Goal: Find contact information: Find contact information

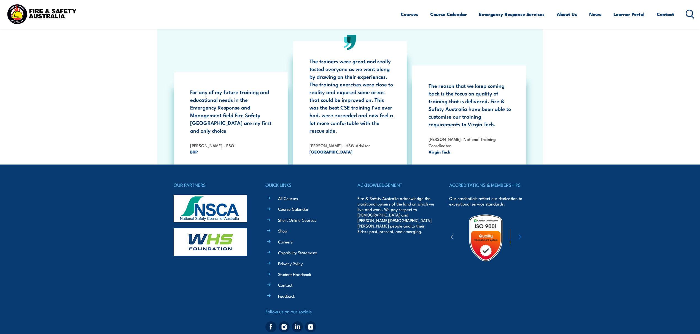
scroll to position [1055, 0]
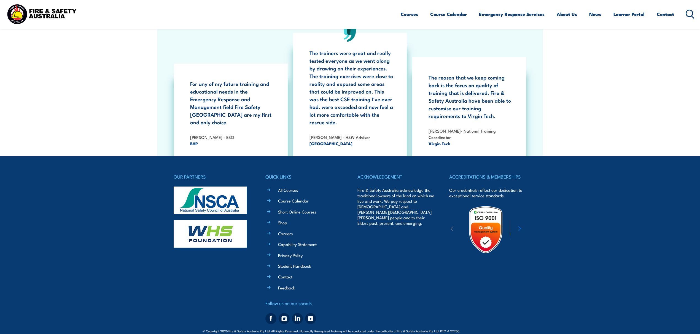
click at [287, 274] on li "Contact" at bounding box center [307, 277] width 69 height 6
click at [287, 274] on link "Contact" at bounding box center [285, 277] width 14 height 6
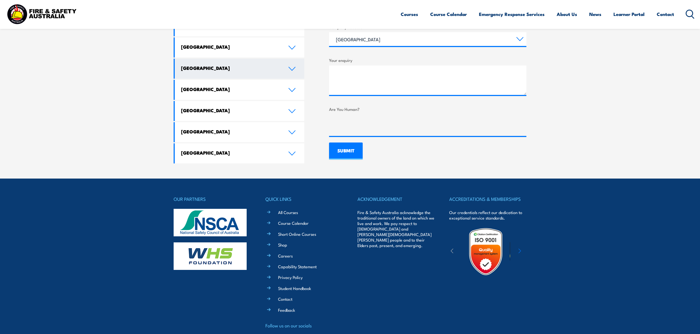
scroll to position [355, 0]
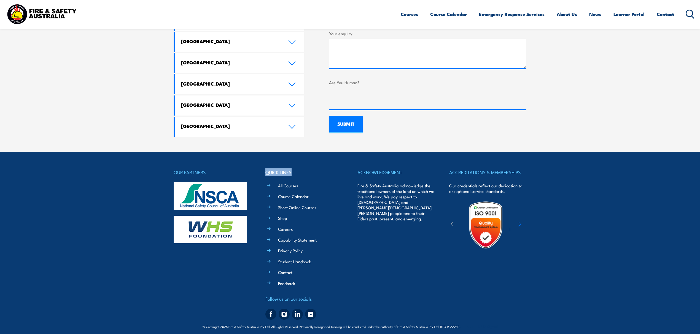
drag, startPoint x: 291, startPoint y: 169, endPoint x: 257, endPoint y: 169, distance: 34.4
click at [257, 169] on div "OUR PARTNERS QUICK LINKS All Courses Course Calendar Short Online Courses Shop …" at bounding box center [350, 245] width 353 height 153
drag, startPoint x: 266, startPoint y: 168, endPoint x: 320, endPoint y: 169, distance: 54.0
click at [320, 169] on h4 "QUICK LINKS" at bounding box center [303, 173] width 77 height 8
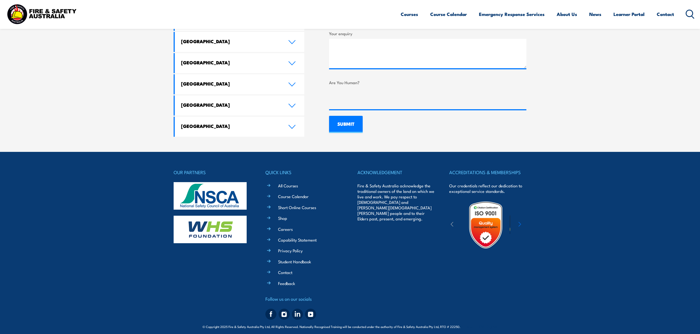
click at [244, 171] on h4 "OUR PARTNERS" at bounding box center [212, 173] width 77 height 8
drag, startPoint x: 295, startPoint y: 169, endPoint x: 264, endPoint y: 170, distance: 31.4
click at [264, 170] on div "OUR PARTNERS QUICK LINKS All Courses Course Calendar Short Online Courses Shop …" at bounding box center [350, 245] width 353 height 153
drag, startPoint x: 264, startPoint y: 170, endPoint x: 294, endPoint y: 171, distance: 29.8
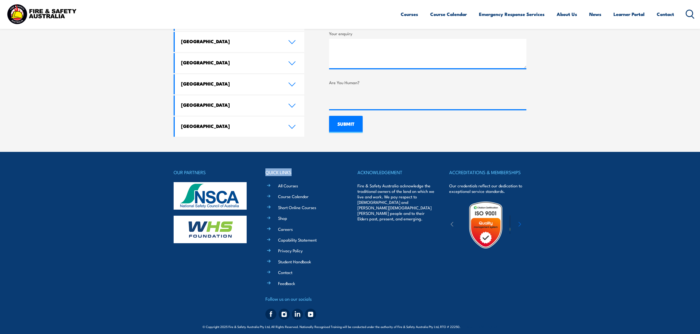
click at [294, 171] on div "OUR PARTNERS QUICK LINKS All Courses Course Calendar Short Online Courses Shop …" at bounding box center [350, 245] width 353 height 153
click at [294, 171] on h4 "QUICK LINKS" at bounding box center [303, 173] width 77 height 8
drag, startPoint x: 164, startPoint y: 172, endPoint x: 170, endPoint y: 167, distance: 7.4
click at [170, 167] on footer "OUR PARTNERS QUICK LINKS All Courses Course Calendar Short Online Courses Shop …" at bounding box center [350, 245] width 700 height 187
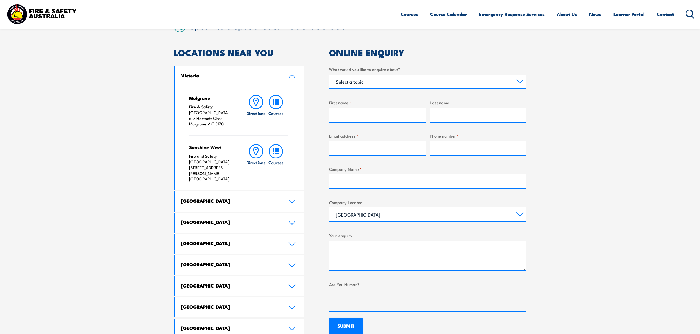
scroll to position [135, 0]
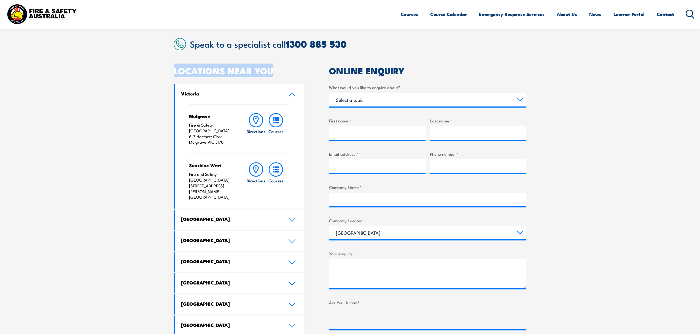
drag, startPoint x: 175, startPoint y: 72, endPoint x: 278, endPoint y: 72, distance: 103.0
click at [278, 72] on h2 "LOCATIONS NEAR YOU" at bounding box center [239, 71] width 131 height 8
click at [296, 70] on h2 "LOCATIONS NEAR YOU" at bounding box center [239, 71] width 131 height 8
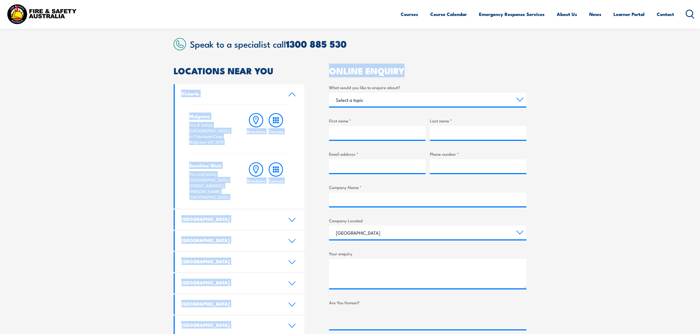
drag, startPoint x: 420, startPoint y: 64, endPoint x: 310, endPoint y: 72, distance: 110.4
click at [310, 72] on article "Speak to a specialist call [PHONE_NUMBER] LOCATIONS NEAR [GEOGRAPHIC_DATA] [GEO…" at bounding box center [350, 197] width 353 height 319
click at [310, 72] on div "LOCATIONS NEAR YOU [GEOGRAPHIC_DATA][PERSON_NAME] Fire & Safety [GEOGRAPHIC_DAT…" at bounding box center [350, 212] width 353 height 291
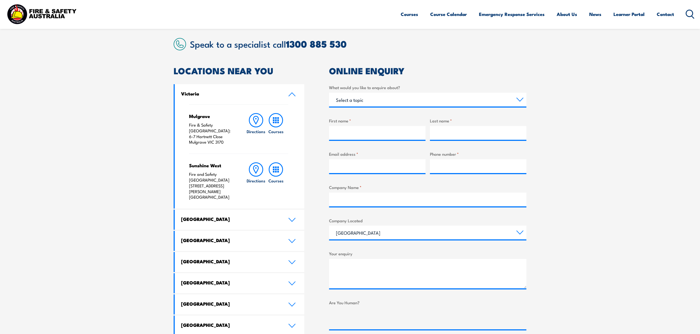
click at [294, 95] on icon at bounding box center [291, 94] width 7 height 4
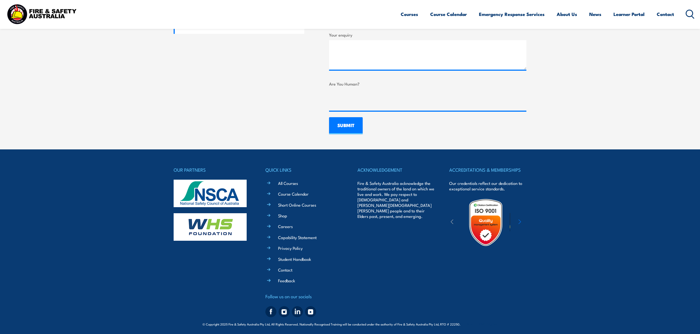
scroll to position [355, 0]
